Goal: Information Seeking & Learning: Learn about a topic

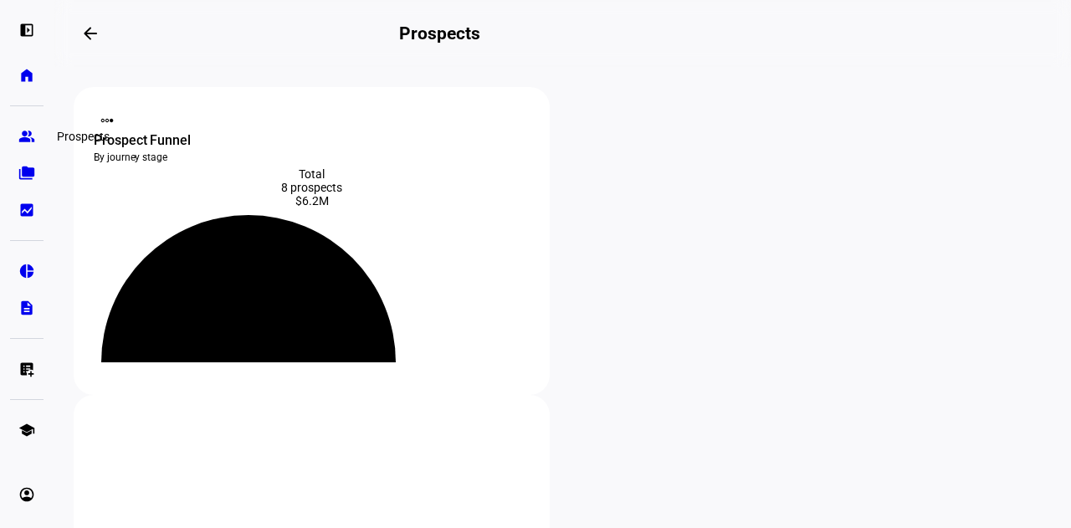
click at [23, 142] on eth-mat-symbol "group" at bounding box center [26, 136] width 17 height 17
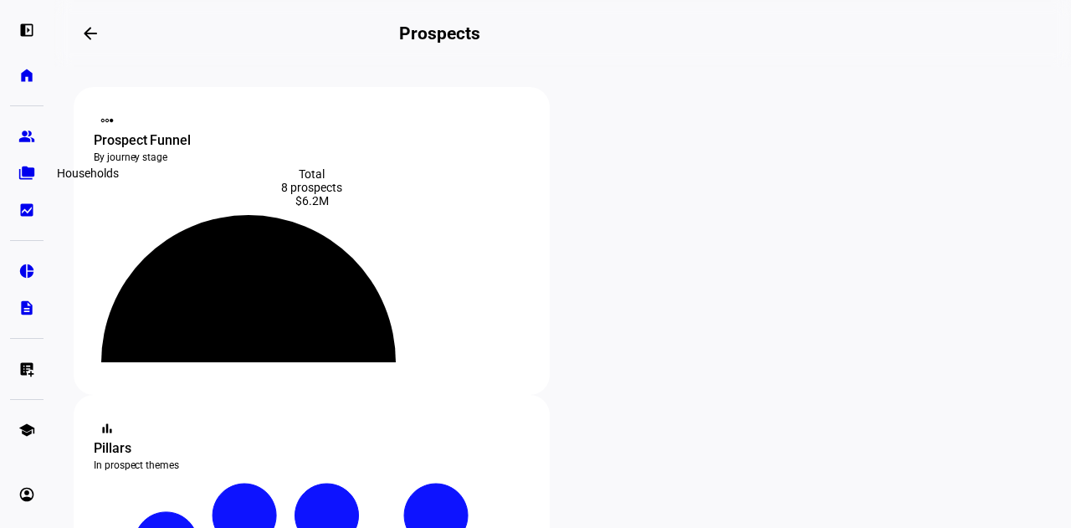
click at [38, 167] on link "folder_copy Households" at bounding box center [26, 172] width 33 height 33
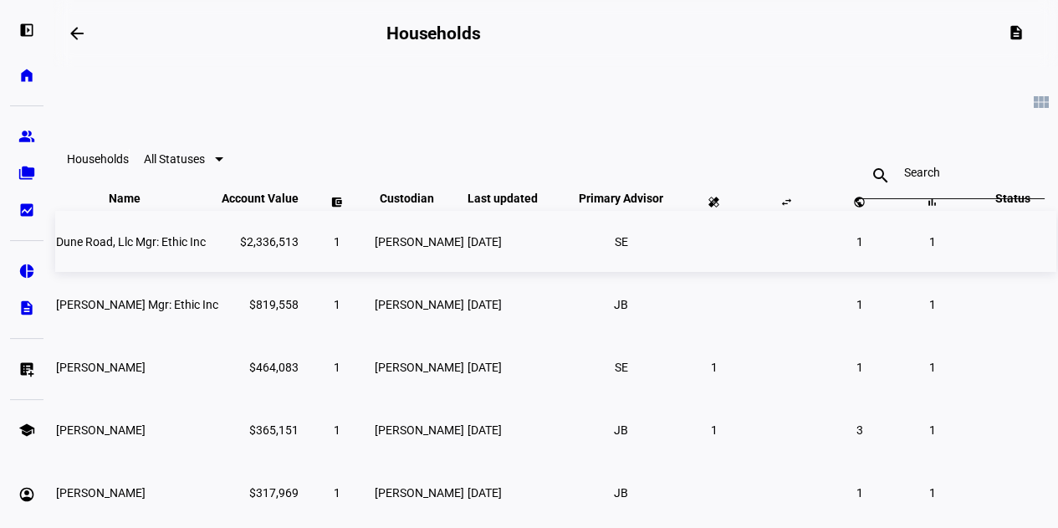
click at [182, 248] on span "Dune Road, Llc Mgr: Ethic Inc" at bounding box center [131, 241] width 150 height 13
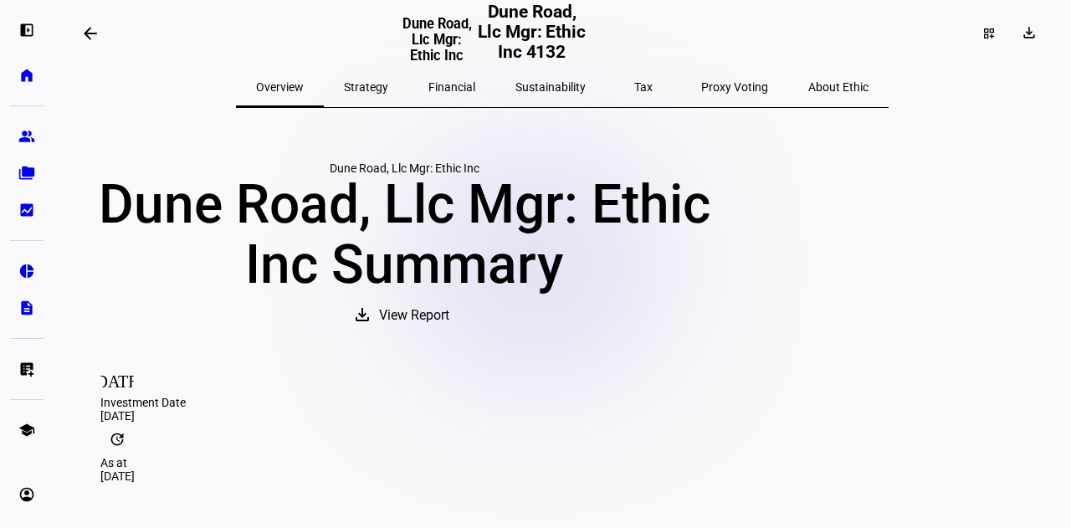
click at [388, 86] on span "Strategy" at bounding box center [366, 87] width 44 height 12
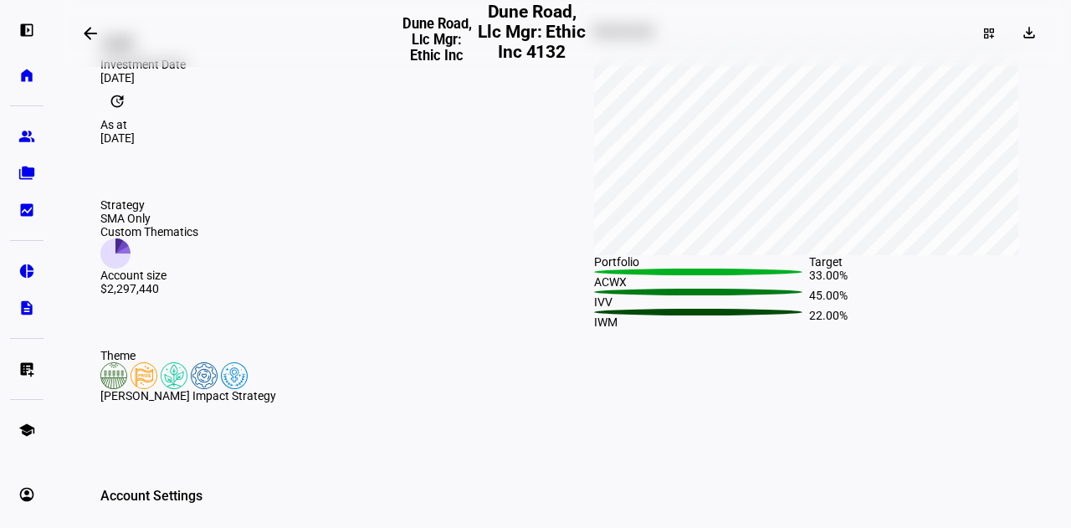
scroll to position [335, 0]
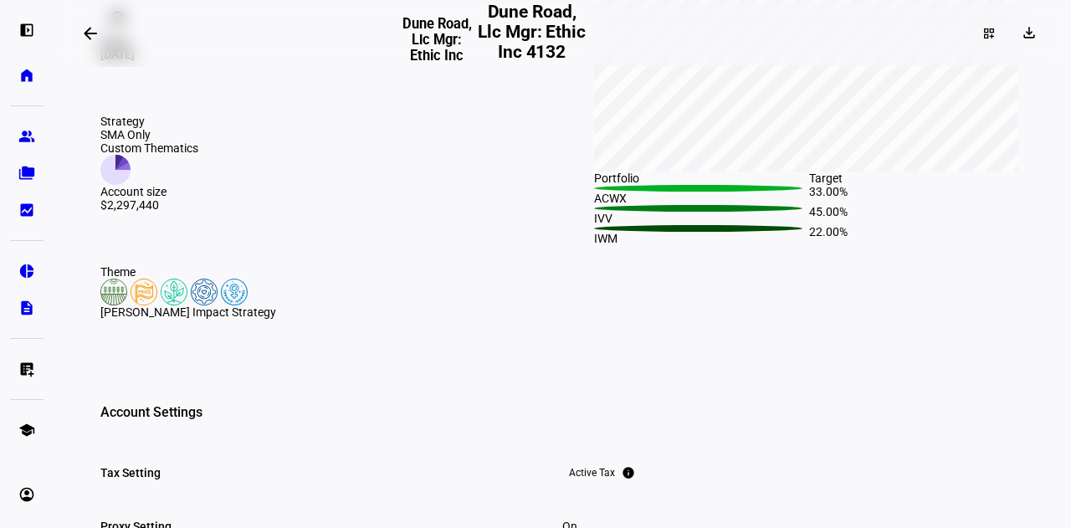
click at [175, 305] on img at bounding box center [174, 292] width 27 height 27
click at [164, 319] on div "[PERSON_NAME] Impact Strategy" at bounding box center [315, 311] width 430 height 13
click at [95, 327] on div "Theme [PERSON_NAME] Impact Strategy" at bounding box center [316, 291] width 484 height 107
click at [110, 279] on div "Theme" at bounding box center [315, 271] width 430 height 13
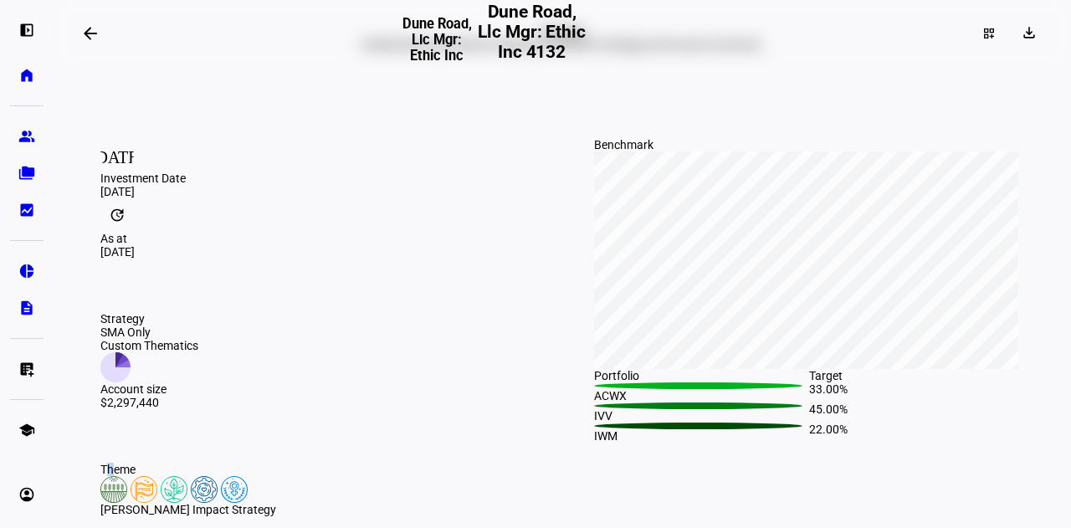
scroll to position [0, 0]
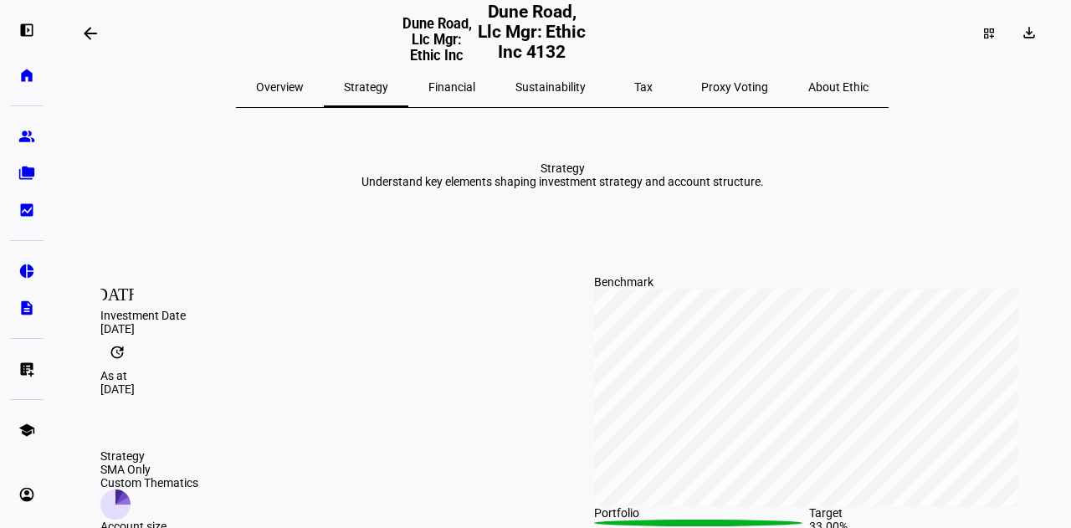
click at [541, 90] on span "Sustainability" at bounding box center [550, 87] width 70 height 12
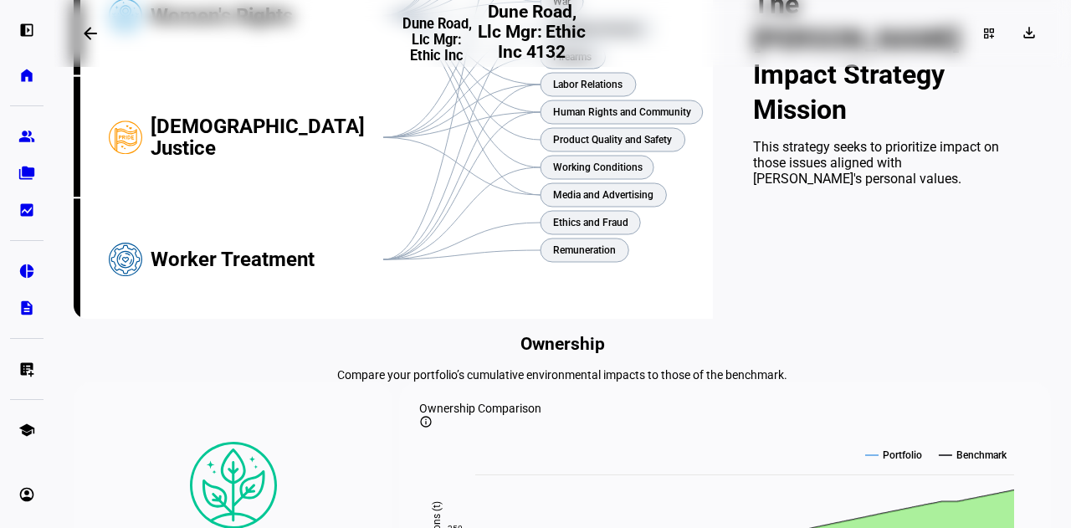
scroll to position [654, 0]
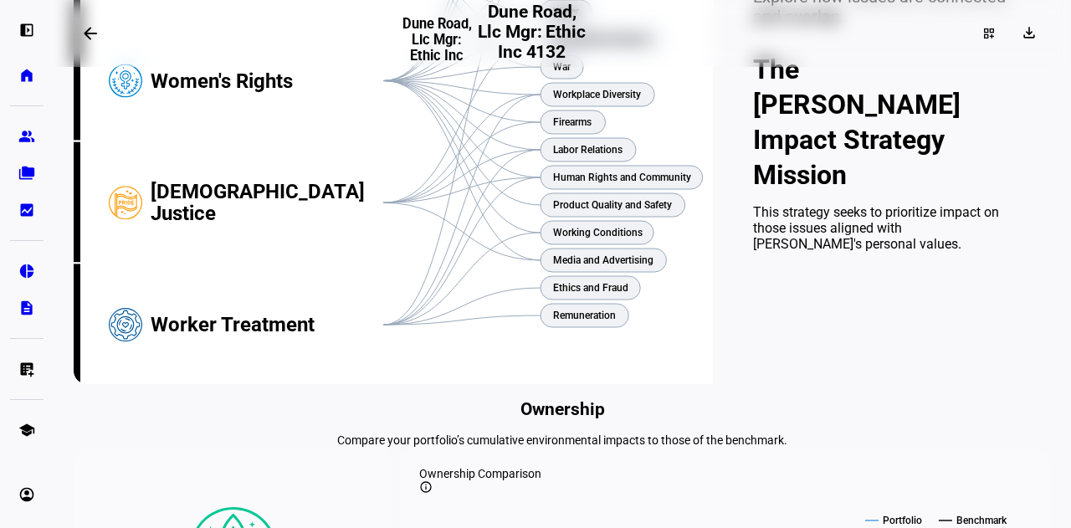
scroll to position [571, 0]
